Goal: Submit feedback/report problem

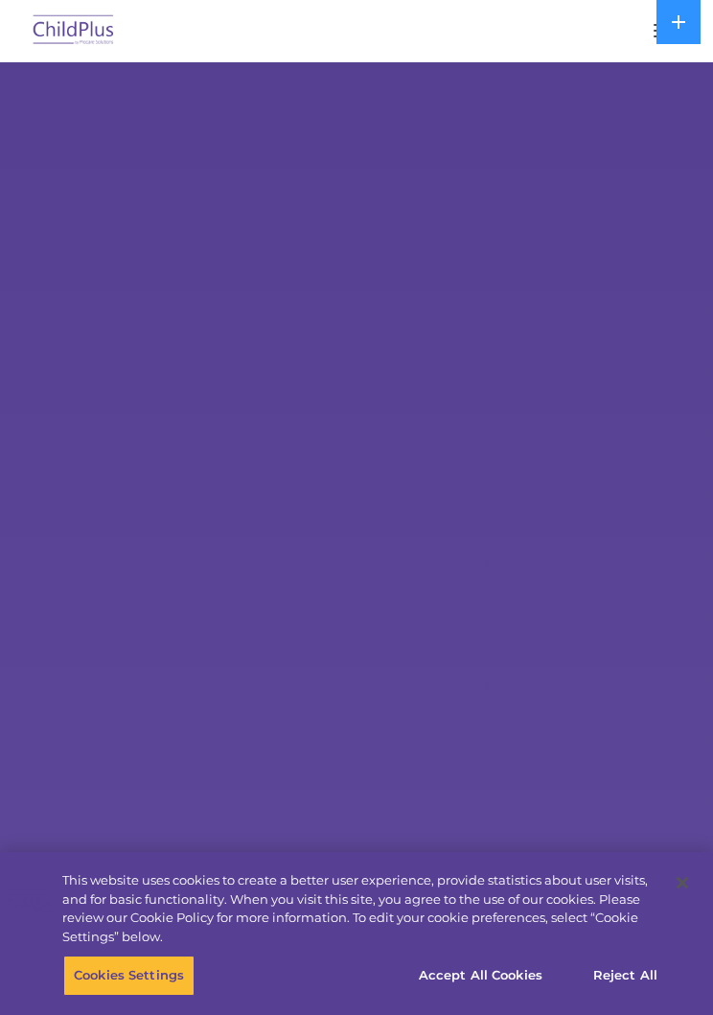
select select "MEDIUM"
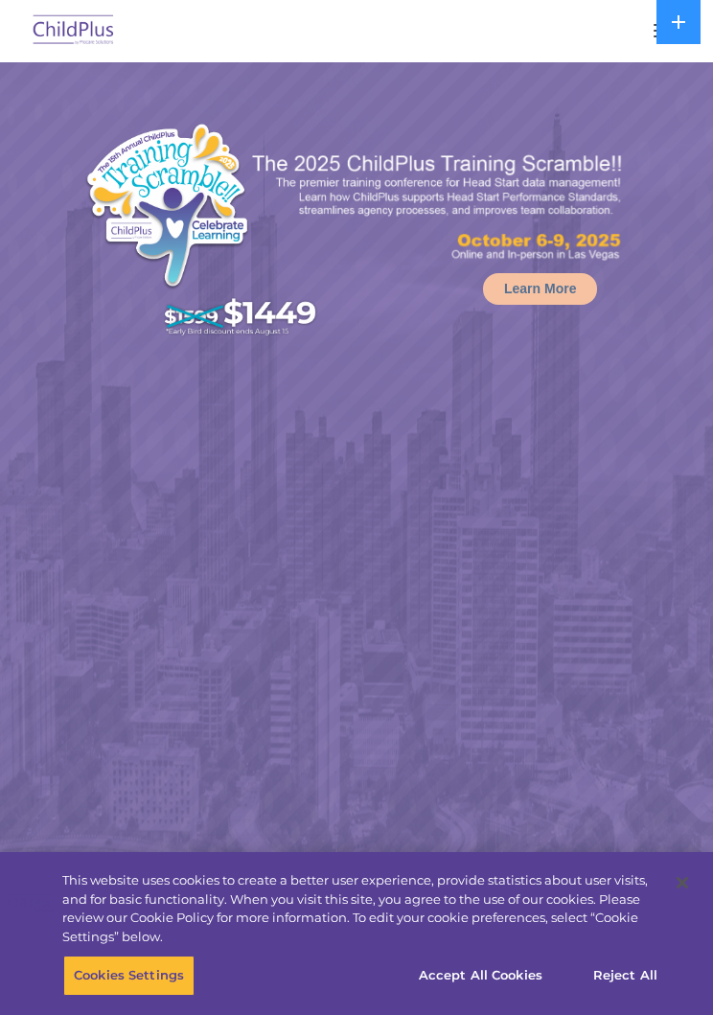
select select "MEDIUM"
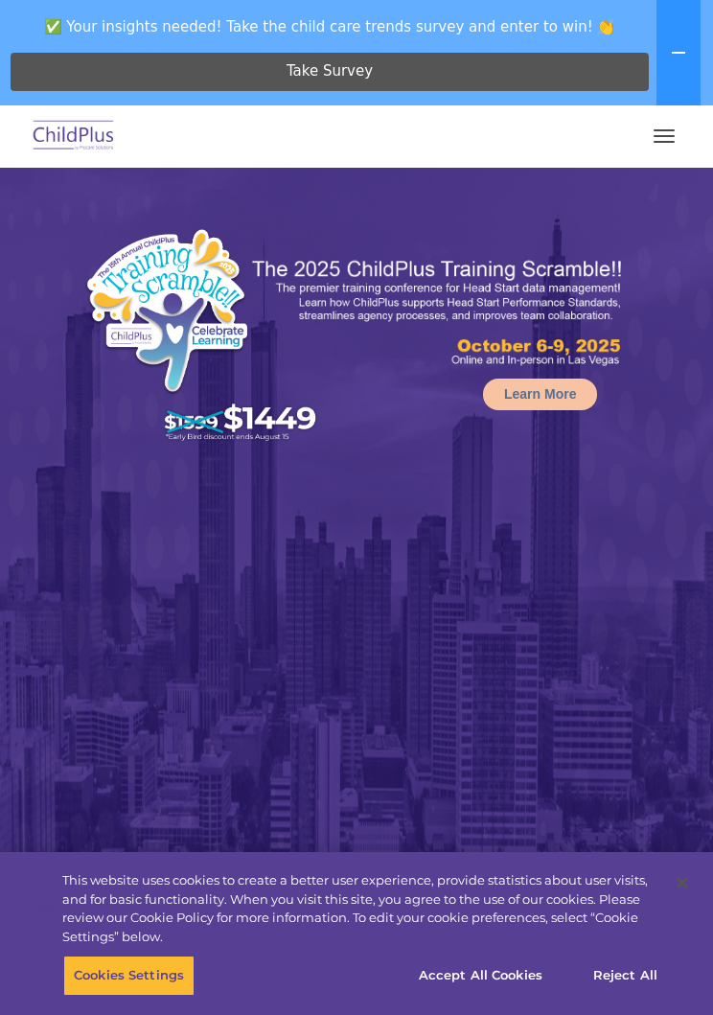
click at [84, 233] on img at bounding box center [204, 338] width 240 height 220
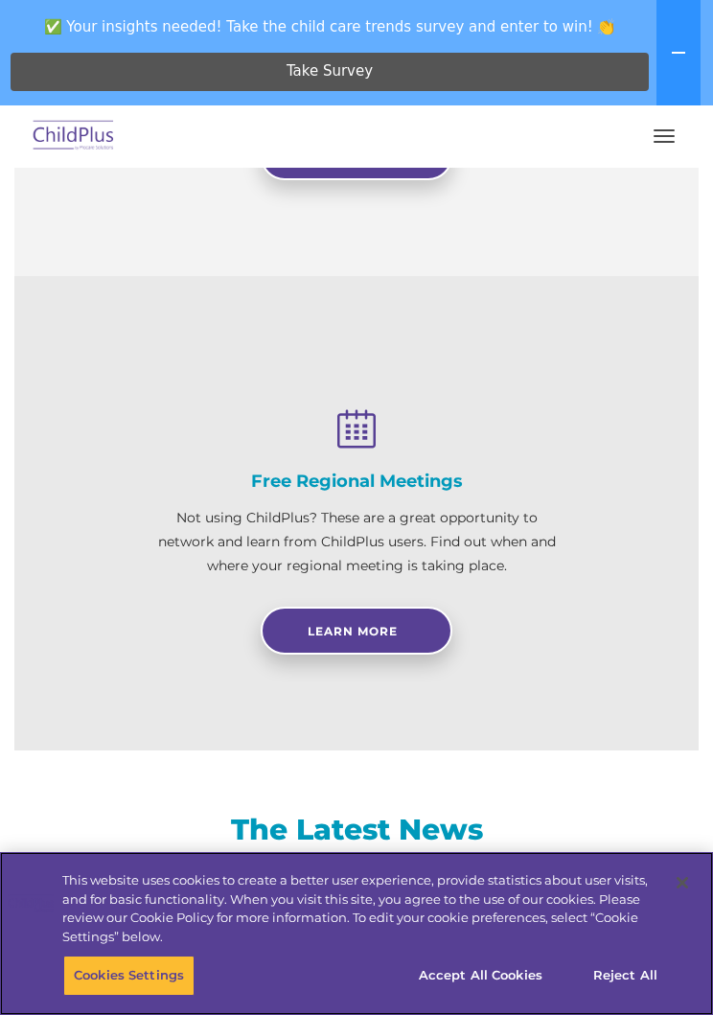
scroll to position [1907, 0]
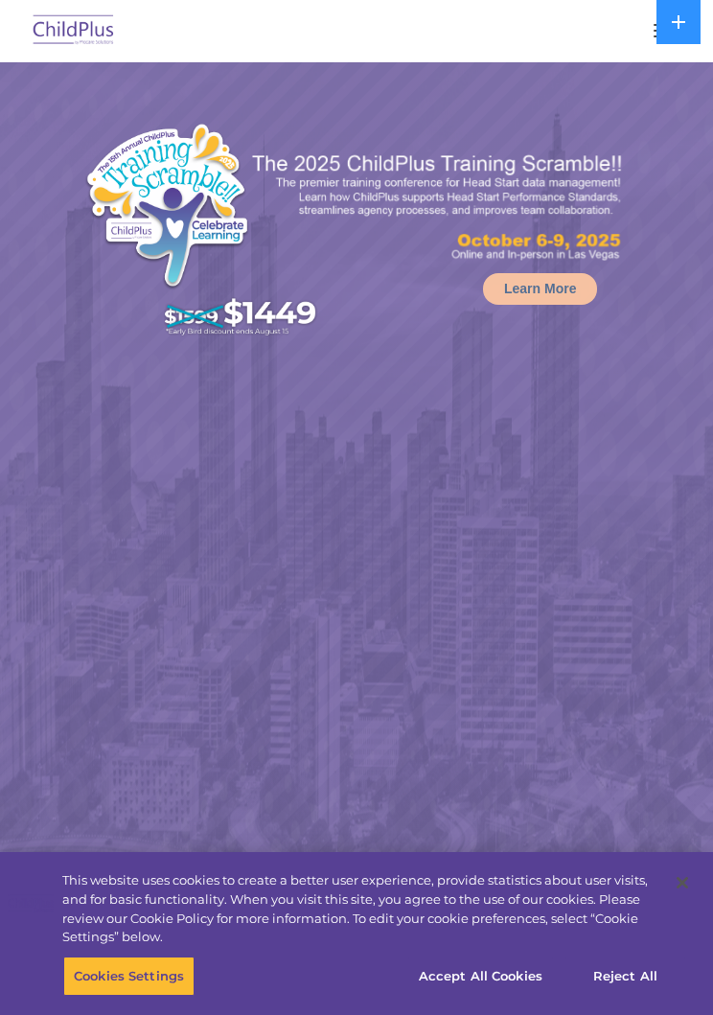
select select "MEDIUM"
